Goal: Task Accomplishment & Management: Manage account settings

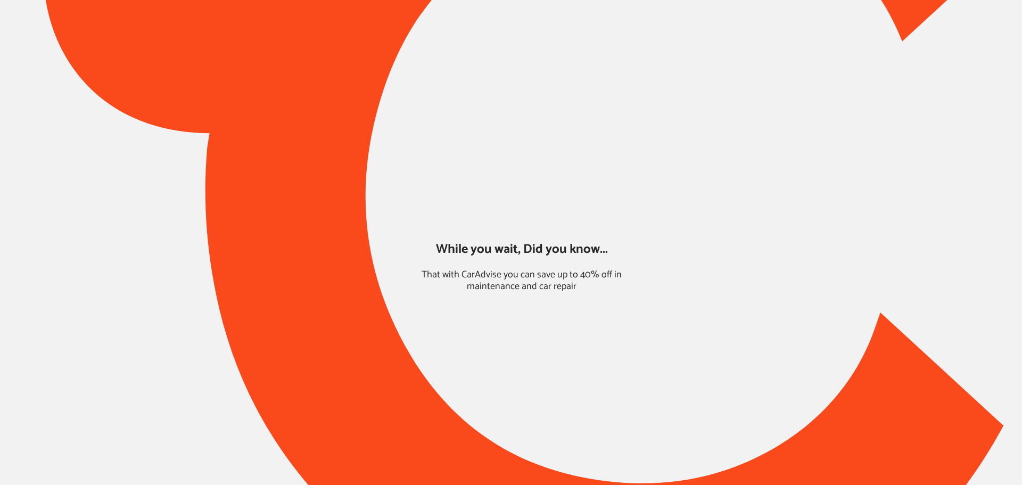
type input "*****"
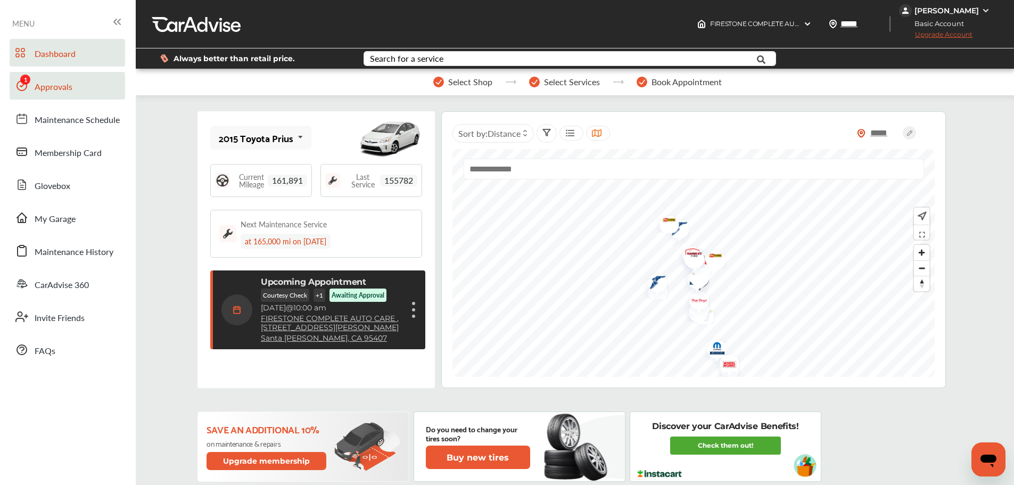
click at [59, 87] on span "Approvals" at bounding box center [54, 87] width 38 height 14
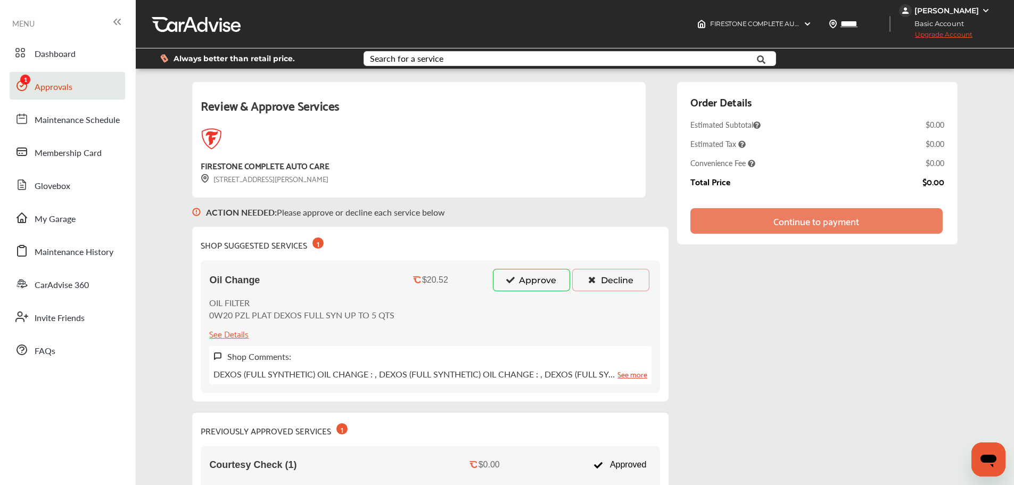
click at [507, 292] on div "Oil Change $20.52 Approve Decline OIL FILTER 0W20 PZL PLAT DEXOS FULL SYN UP TO…" at bounding box center [430, 326] width 459 height 133
click at [511, 283] on icon at bounding box center [510, 279] width 10 height 7
